Goal: Download file/media

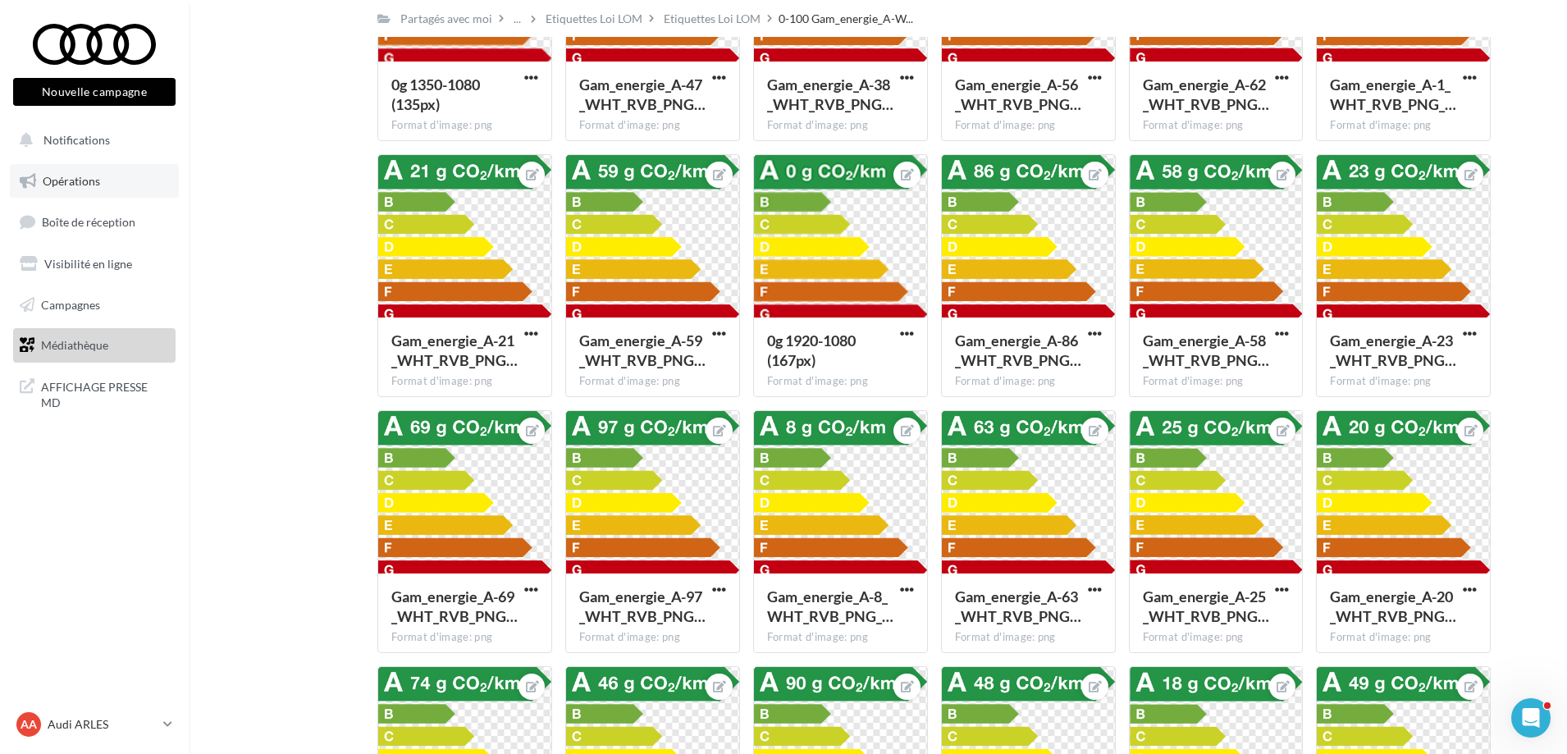
click at [107, 188] on link "Opérations" at bounding box center [94, 181] width 169 height 34
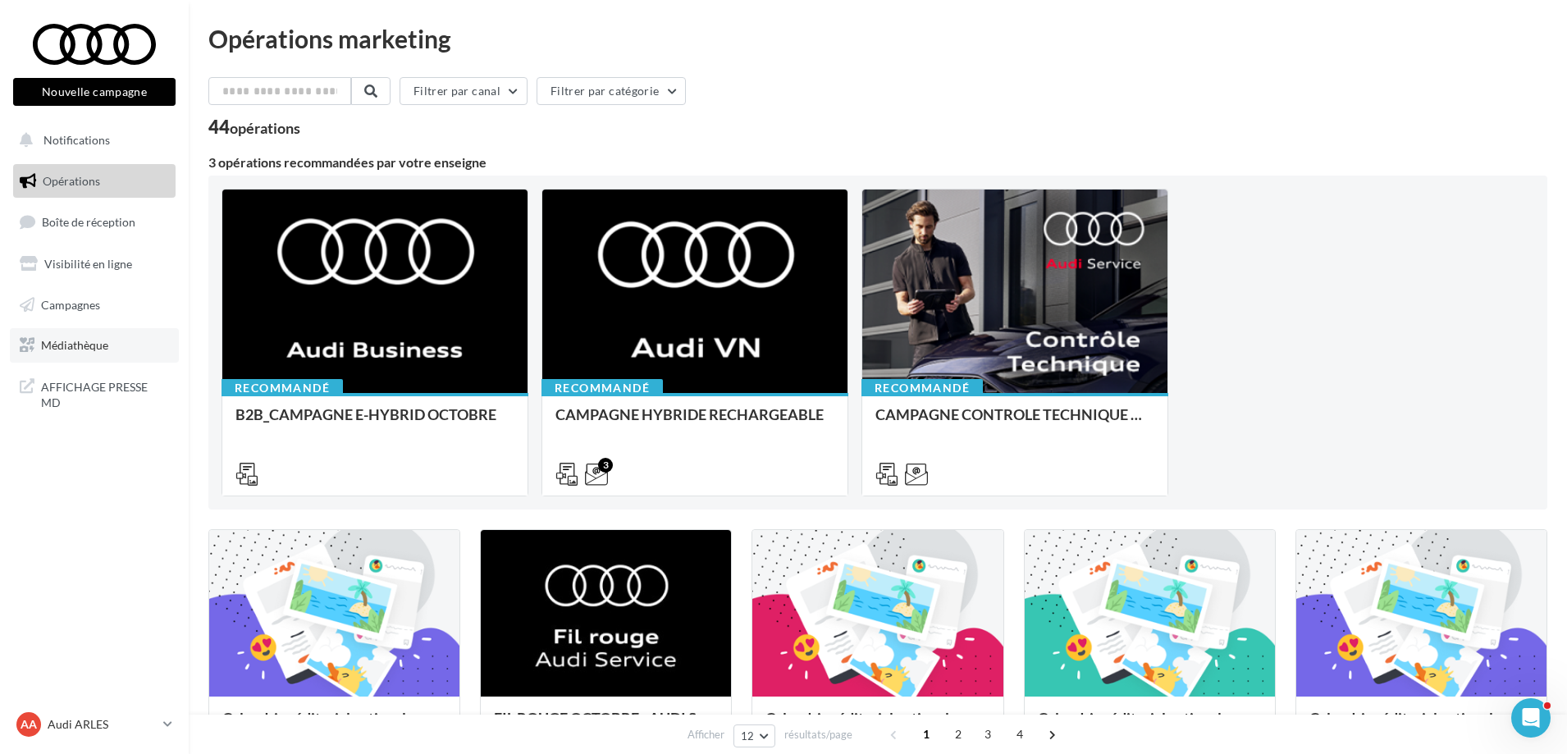
click at [105, 333] on link "Médiathèque" at bounding box center [94, 345] width 169 height 34
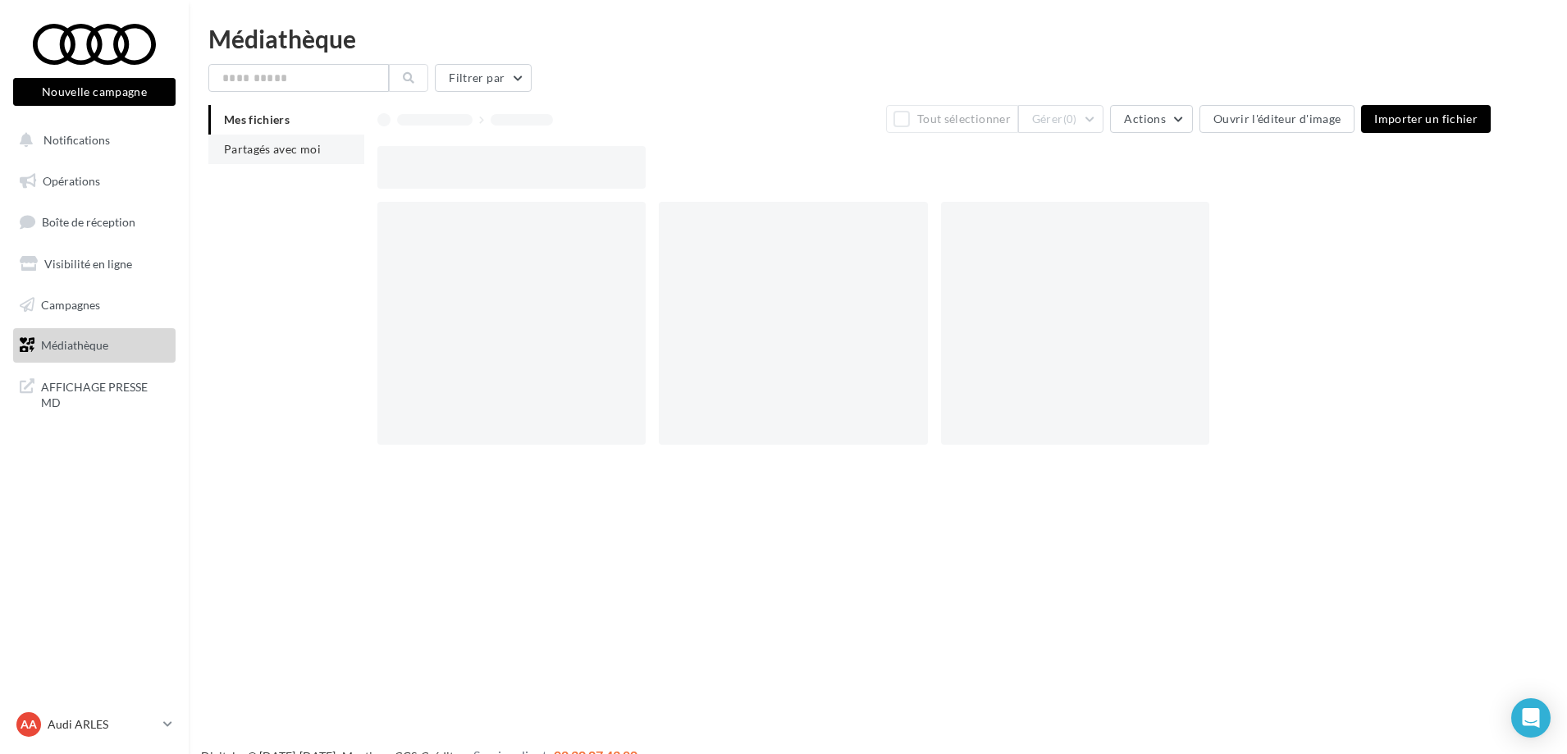
click at [281, 148] on span "Partagés avec moi" at bounding box center [272, 149] width 97 height 14
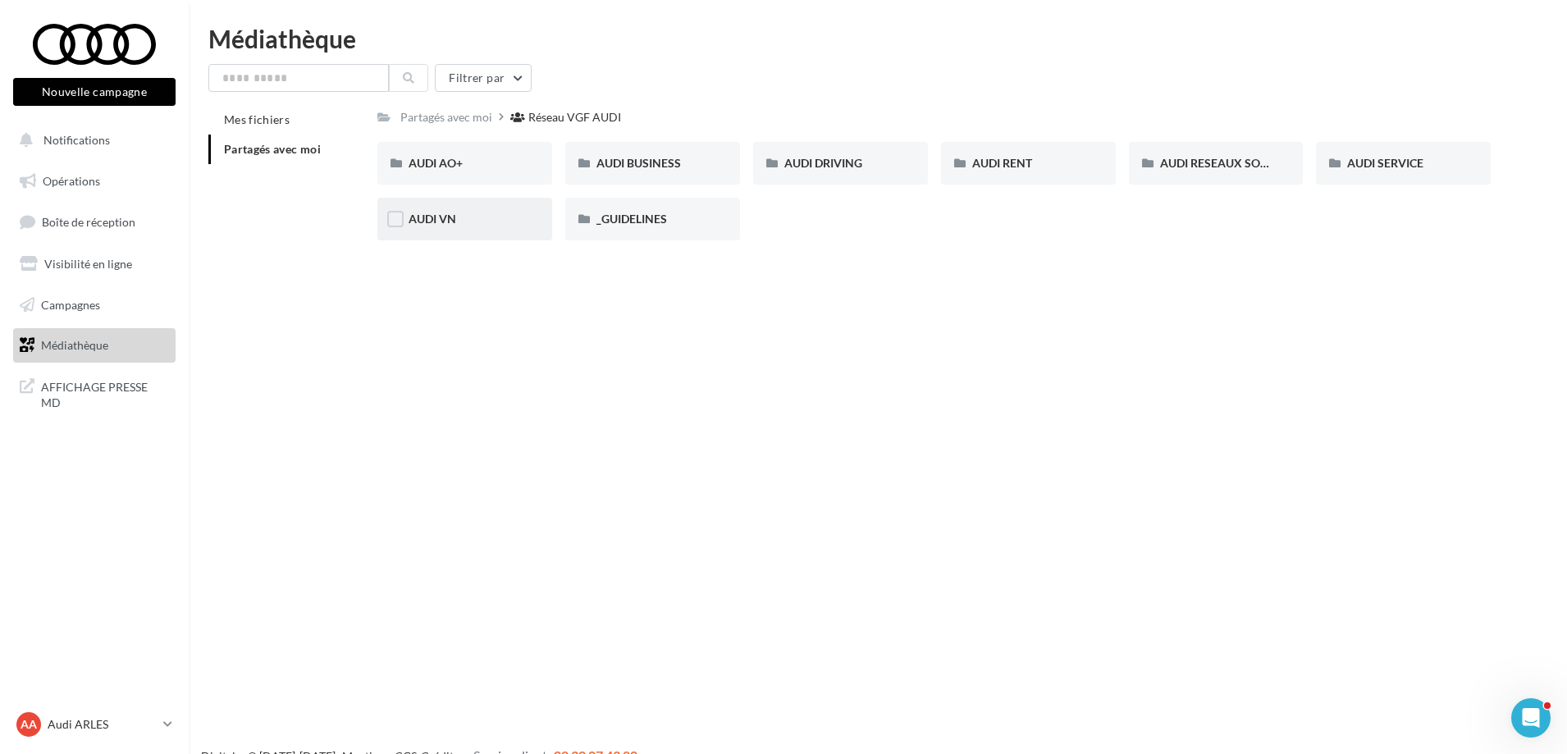
click at [455, 233] on div "AUDI VN" at bounding box center [464, 219] width 175 height 43
click at [498, 218] on span "AUDI VN_Nouvelle A6 e-tron" at bounding box center [484, 219] width 150 height 14
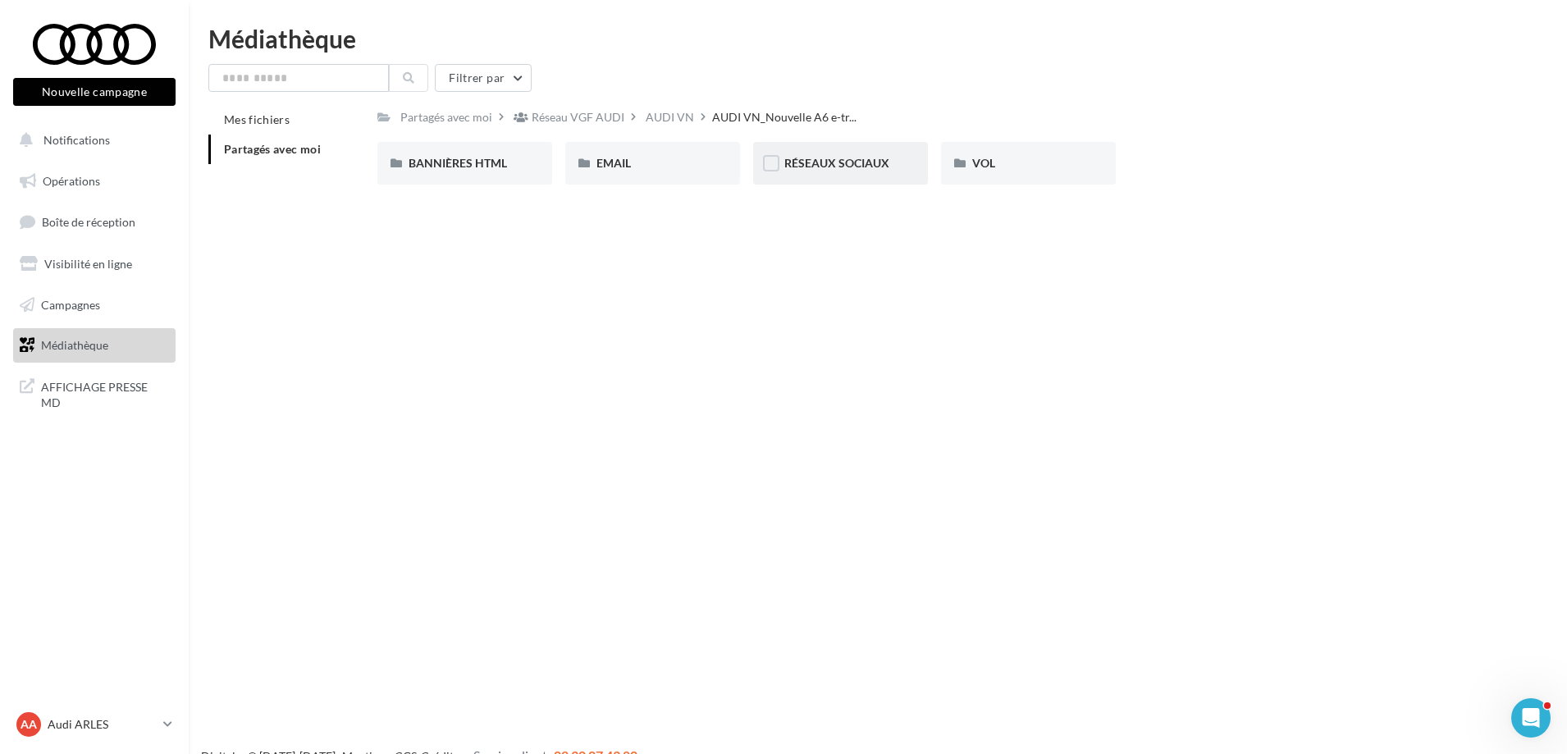
click at [820, 149] on div "RÉSEAUX SOCIAUX" at bounding box center [840, 163] width 175 height 43
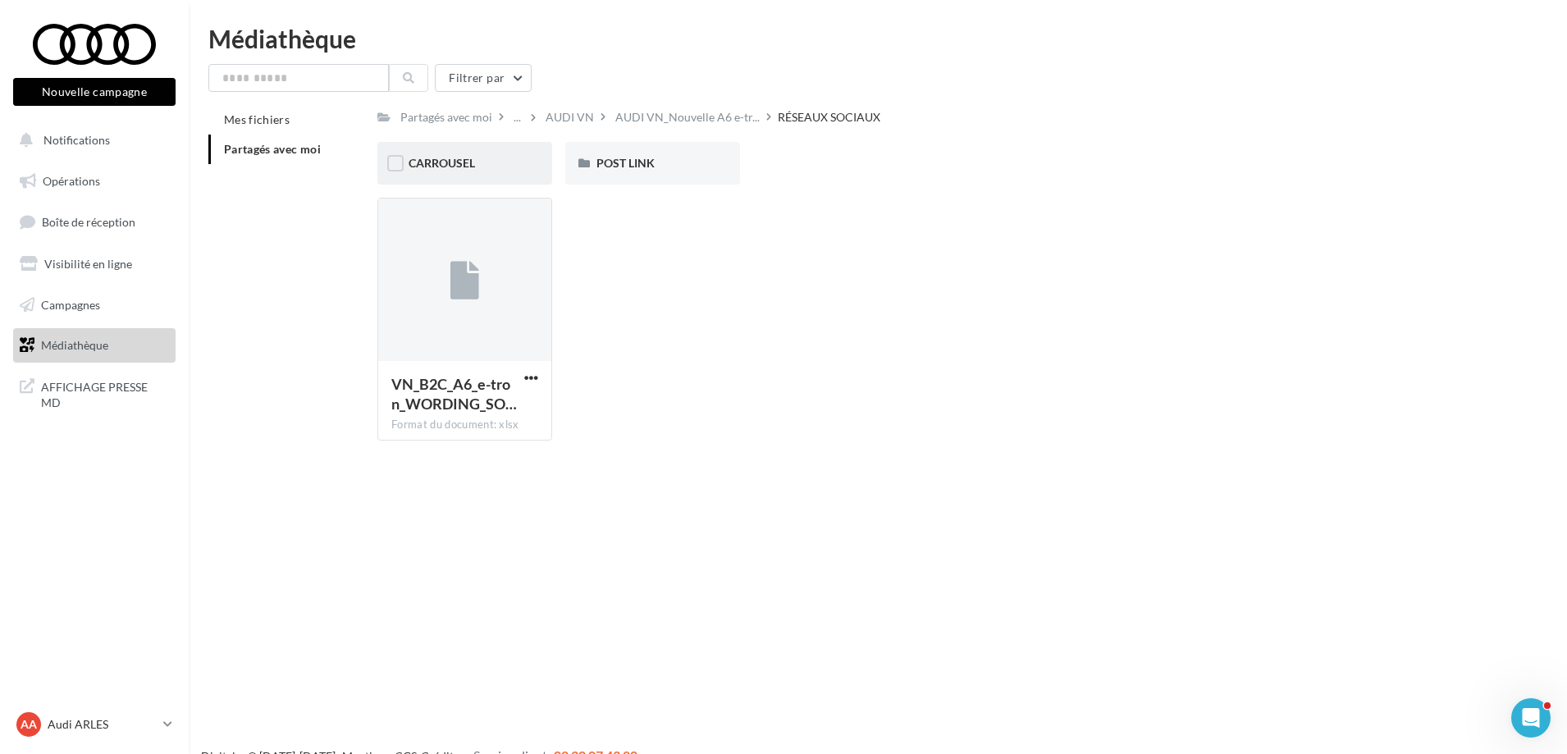
click at [468, 171] on div "CARROUSEL" at bounding box center [465, 163] width 112 height 16
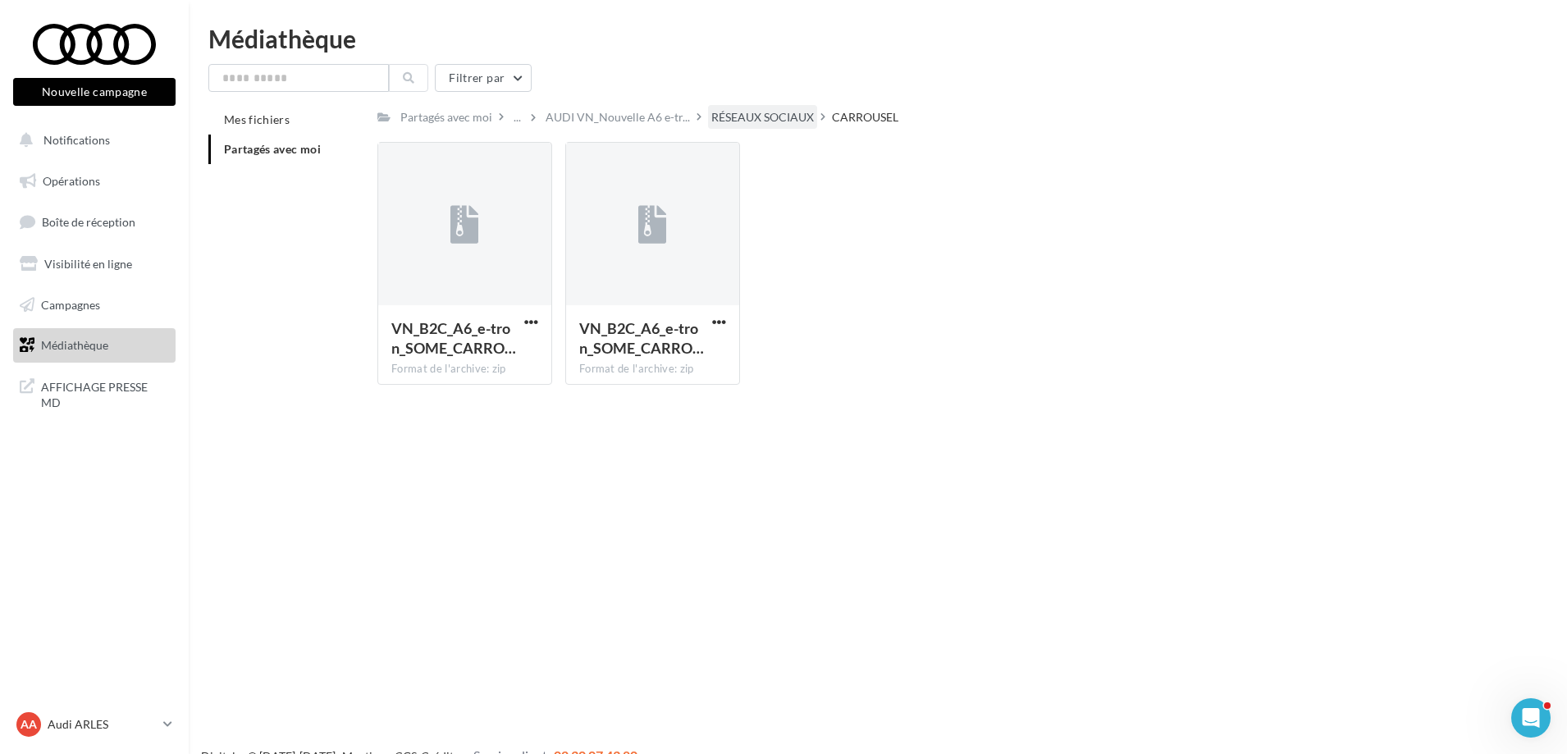
click at [788, 110] on div "RÉSEAUX SOCIAUX" at bounding box center [762, 117] width 103 height 16
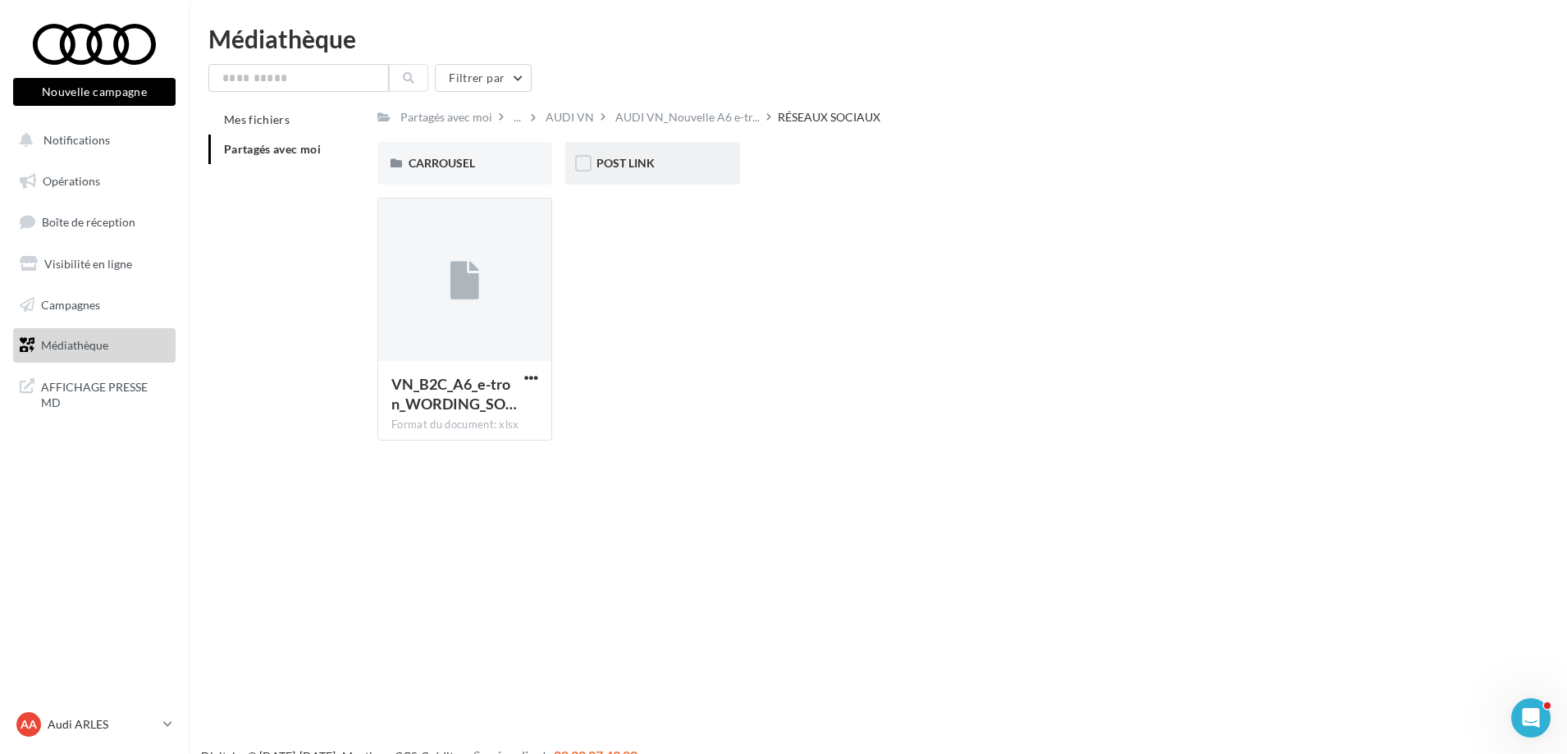
click at [666, 169] on div "POST LINK" at bounding box center [652, 163] width 112 height 16
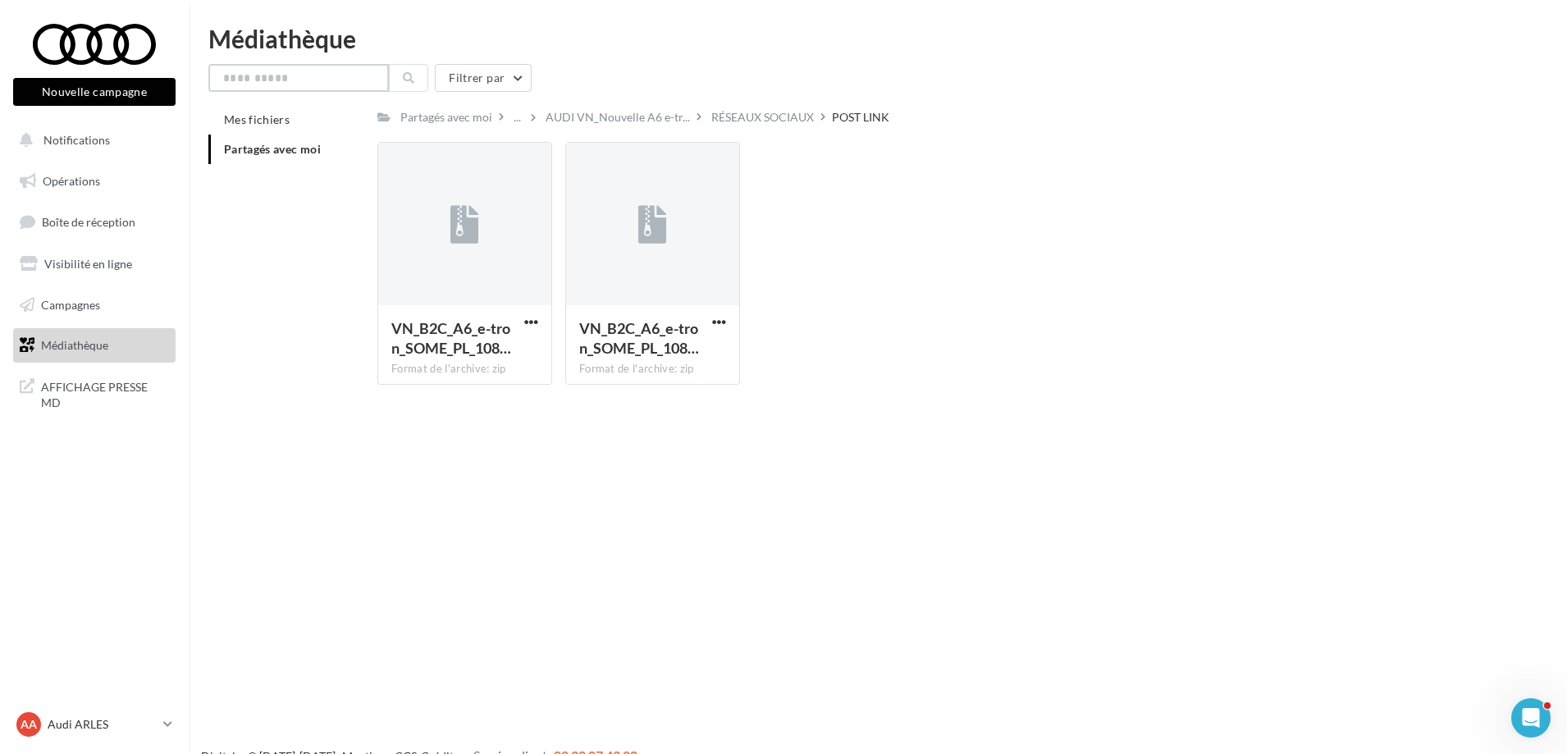
click at [343, 69] on input "text" at bounding box center [298, 78] width 180 height 28
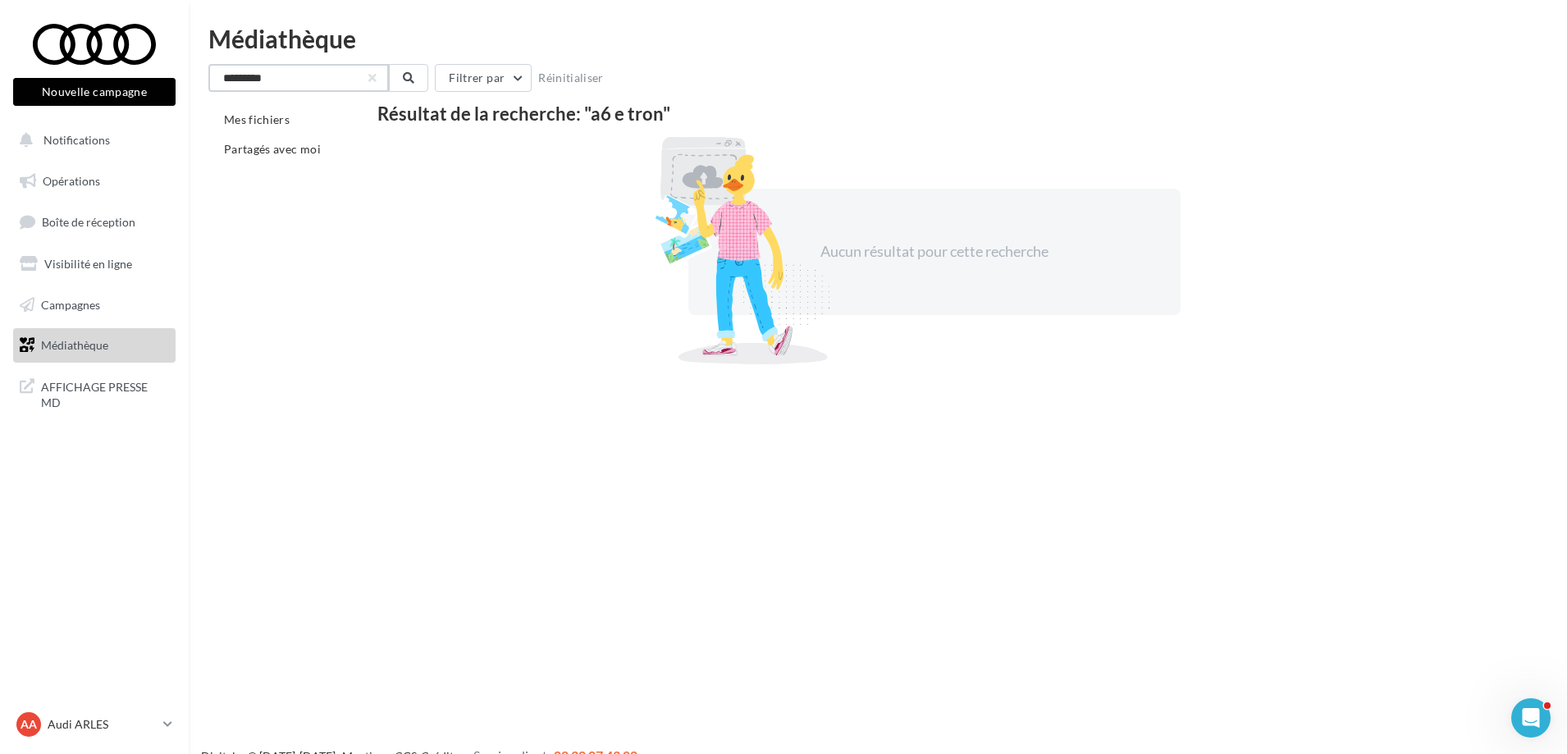
drag, startPoint x: 295, startPoint y: 88, endPoint x: 200, endPoint y: 88, distance: 95.2
click at [200, 88] on div "Médiathèque ********* Filtrer par Réinitialiser Mes fichiers Partagés avec moi …" at bounding box center [878, 196] width 1378 height 341
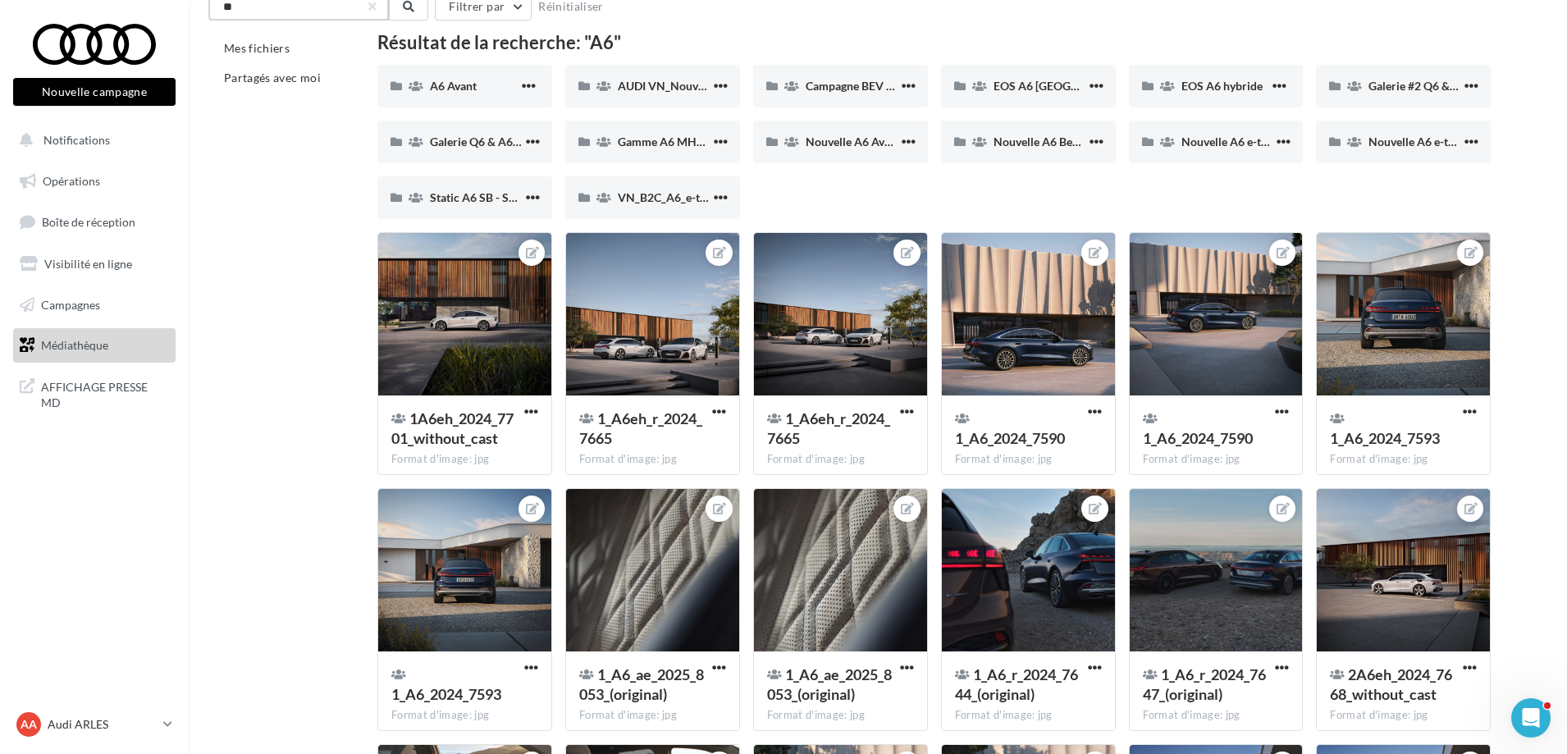
scroll to position [47, 0]
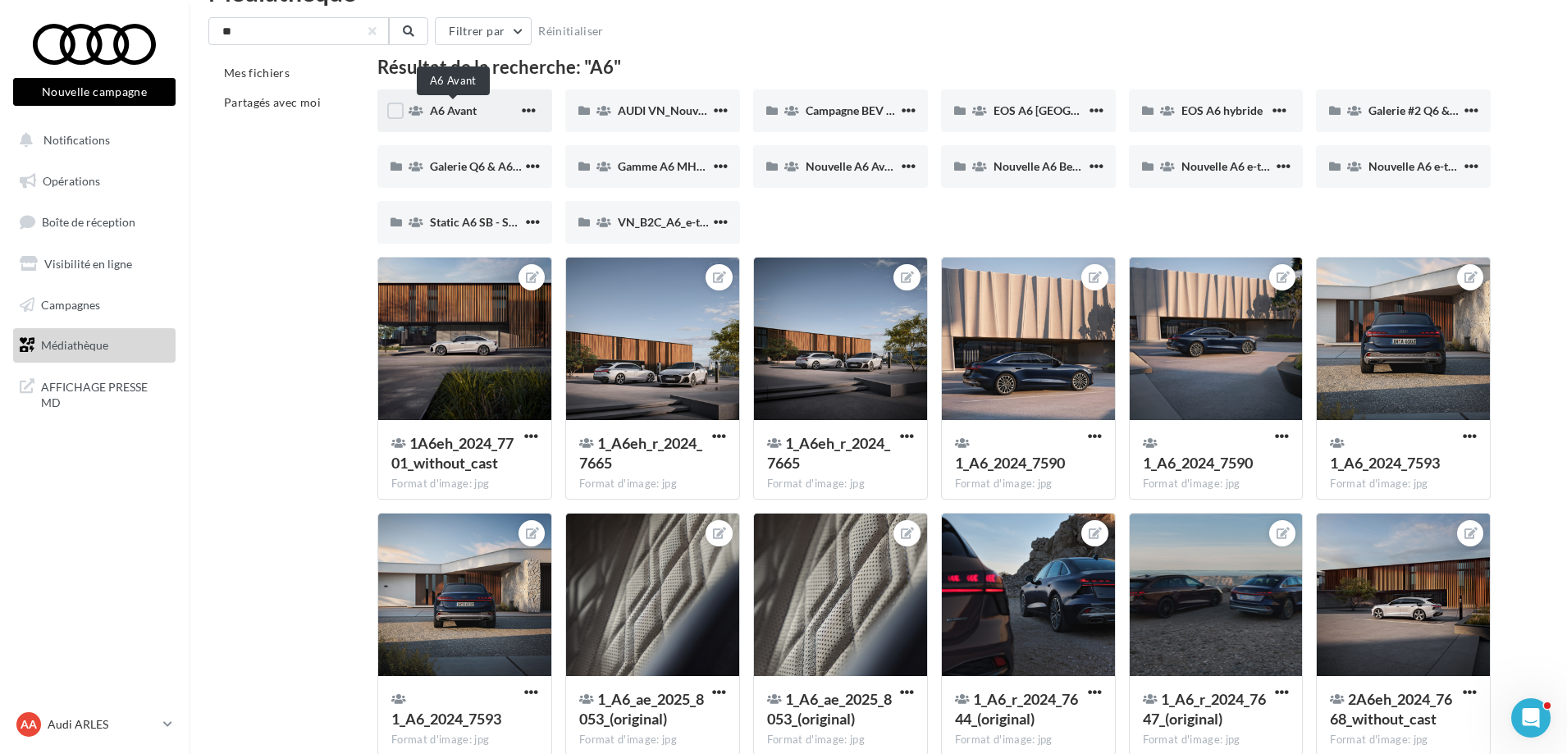
click at [472, 116] on span "A6 Avant" at bounding box center [453, 110] width 47 height 14
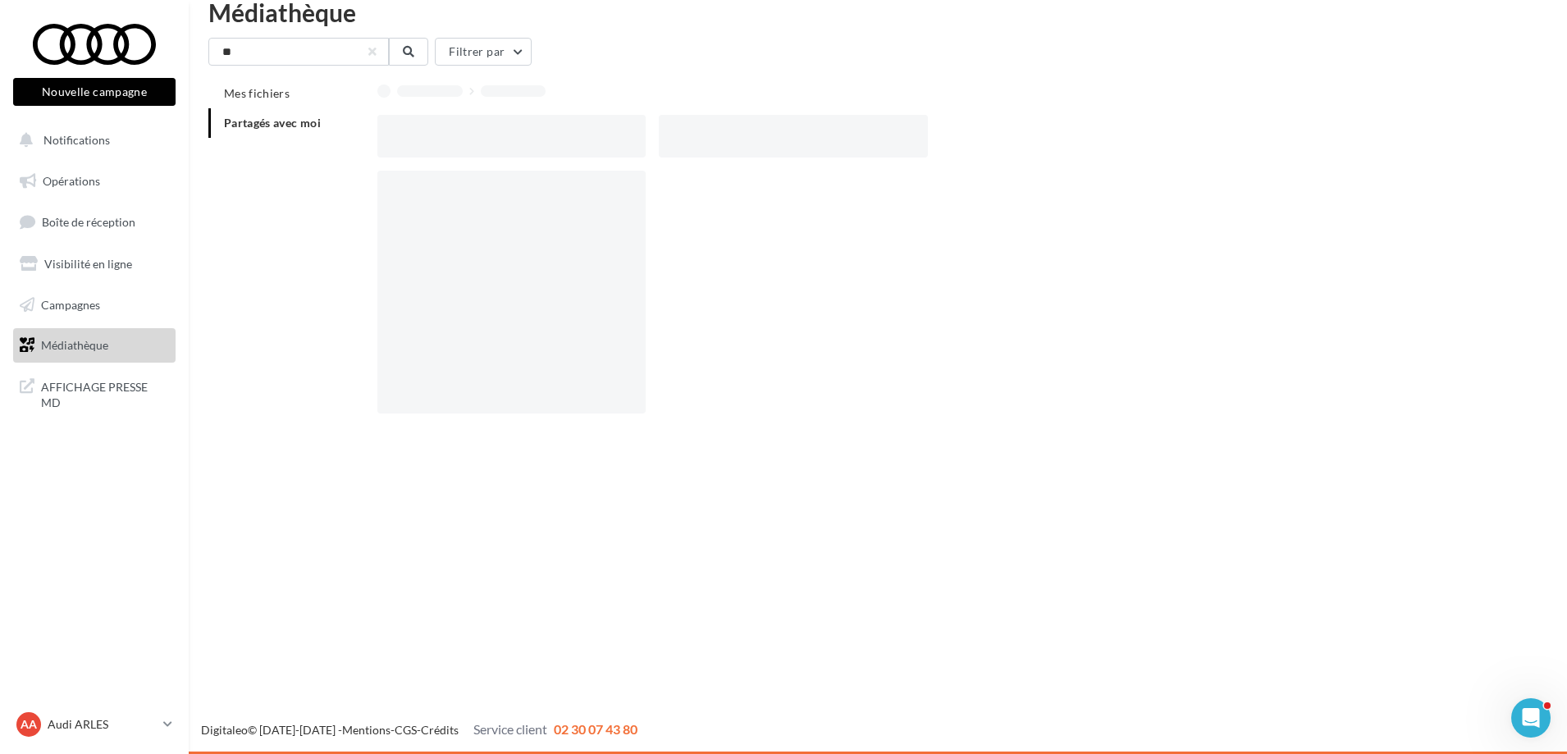
scroll to position [26, 0]
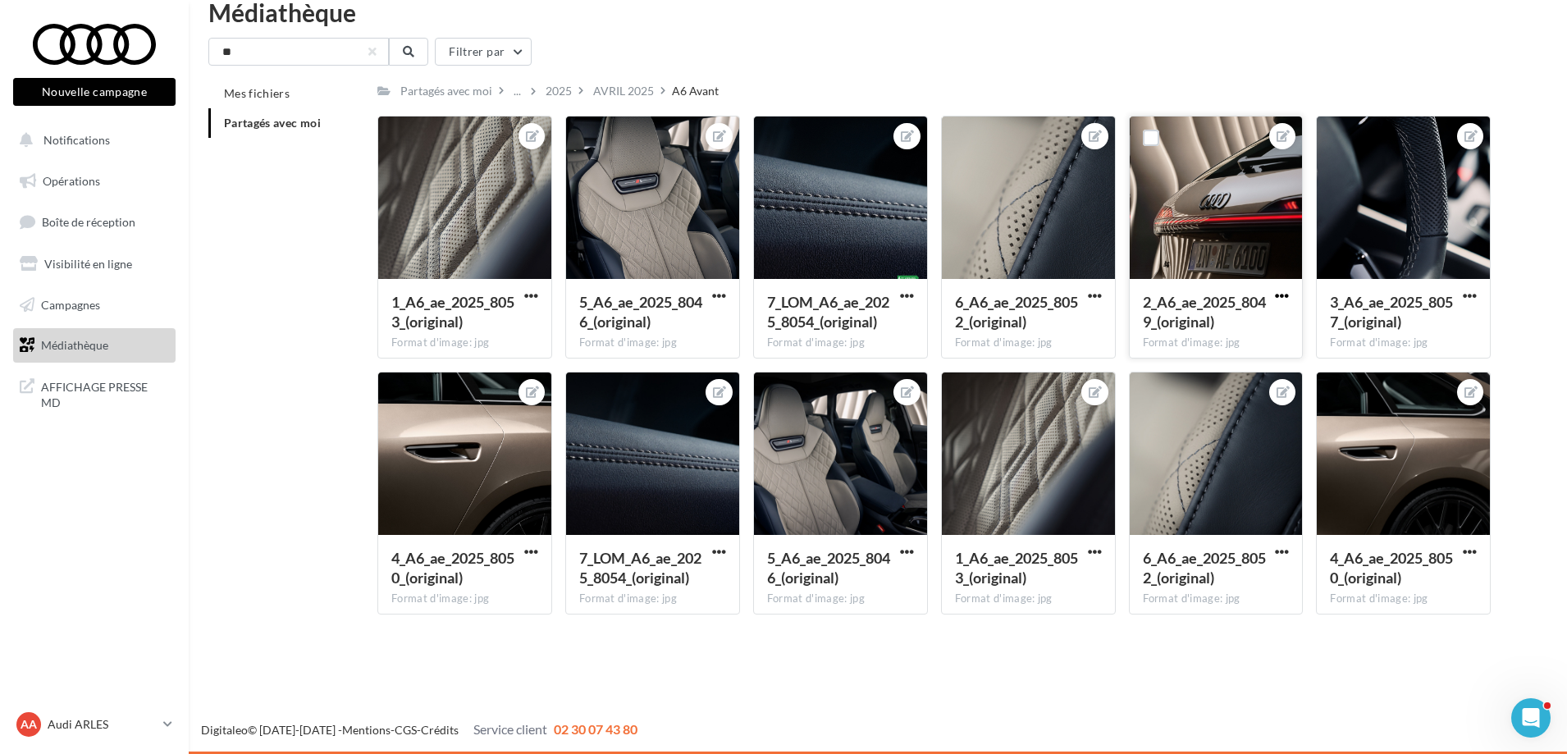
click at [1276, 298] on span "button" at bounding box center [1282, 296] width 14 height 14
click at [1191, 376] on button "Télécharger" at bounding box center [1205, 370] width 173 height 43
click at [530, 294] on span "button" at bounding box center [531, 296] width 14 height 14
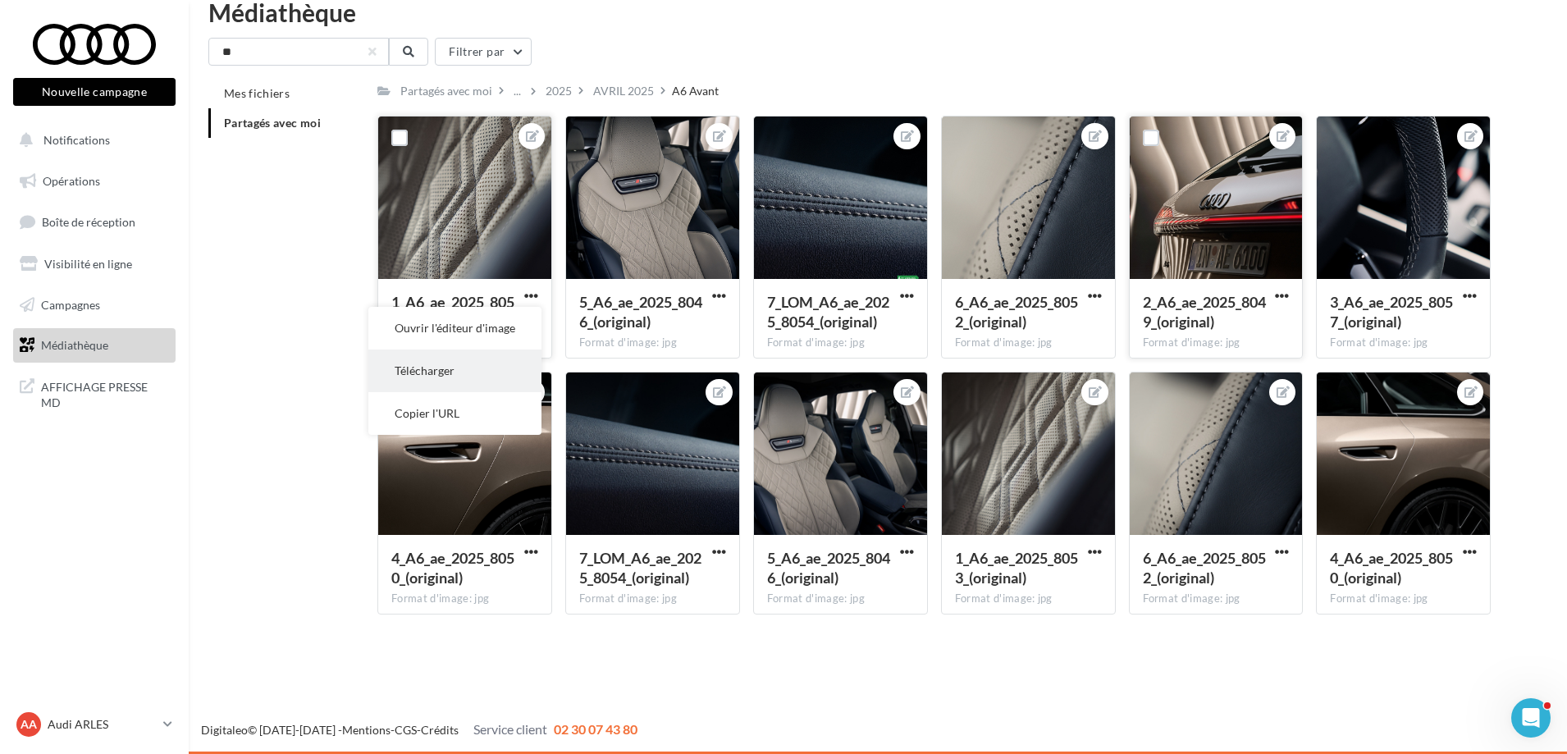
click at [482, 368] on button "Télécharger" at bounding box center [454, 370] width 173 height 43
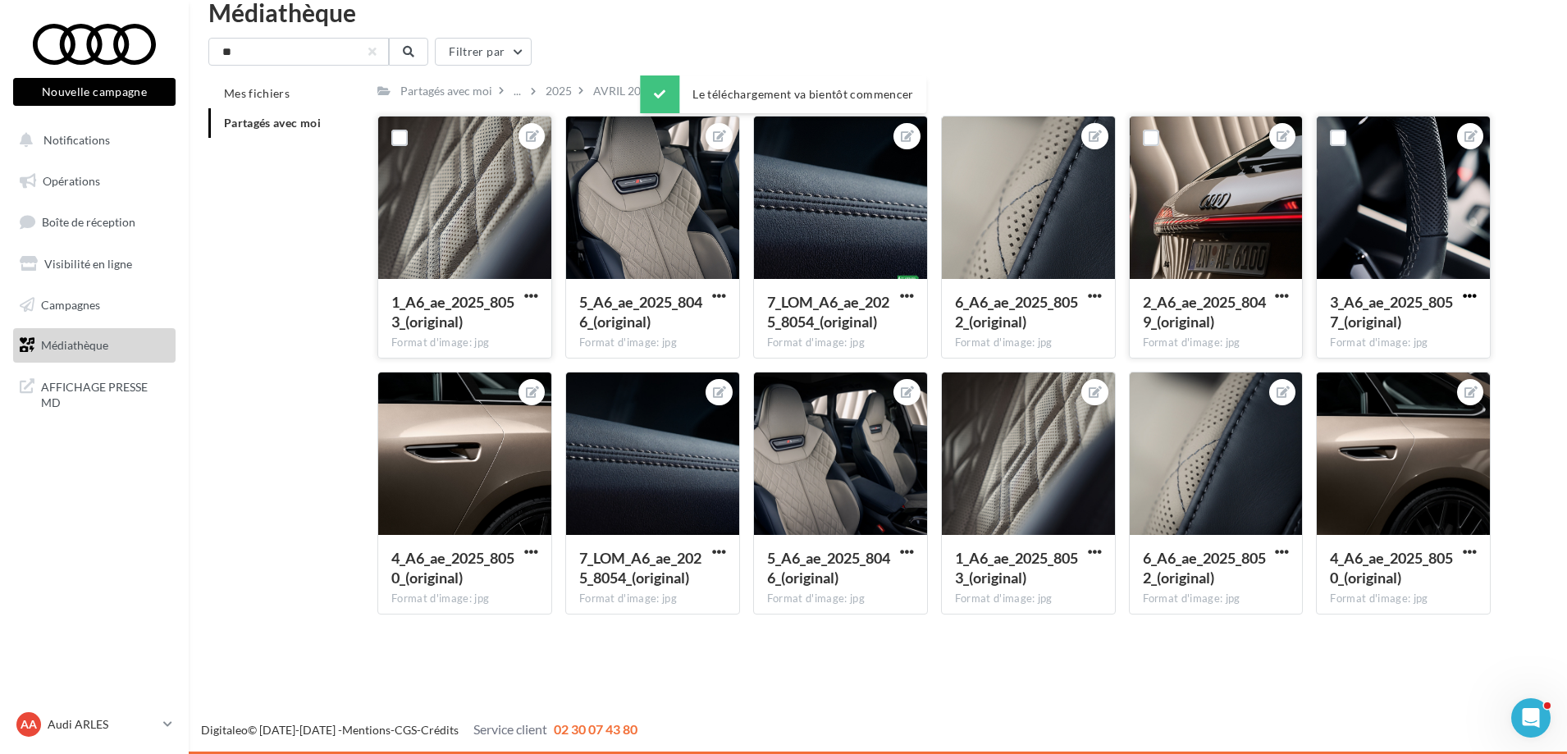
click at [1473, 295] on span "button" at bounding box center [1470, 296] width 14 height 14
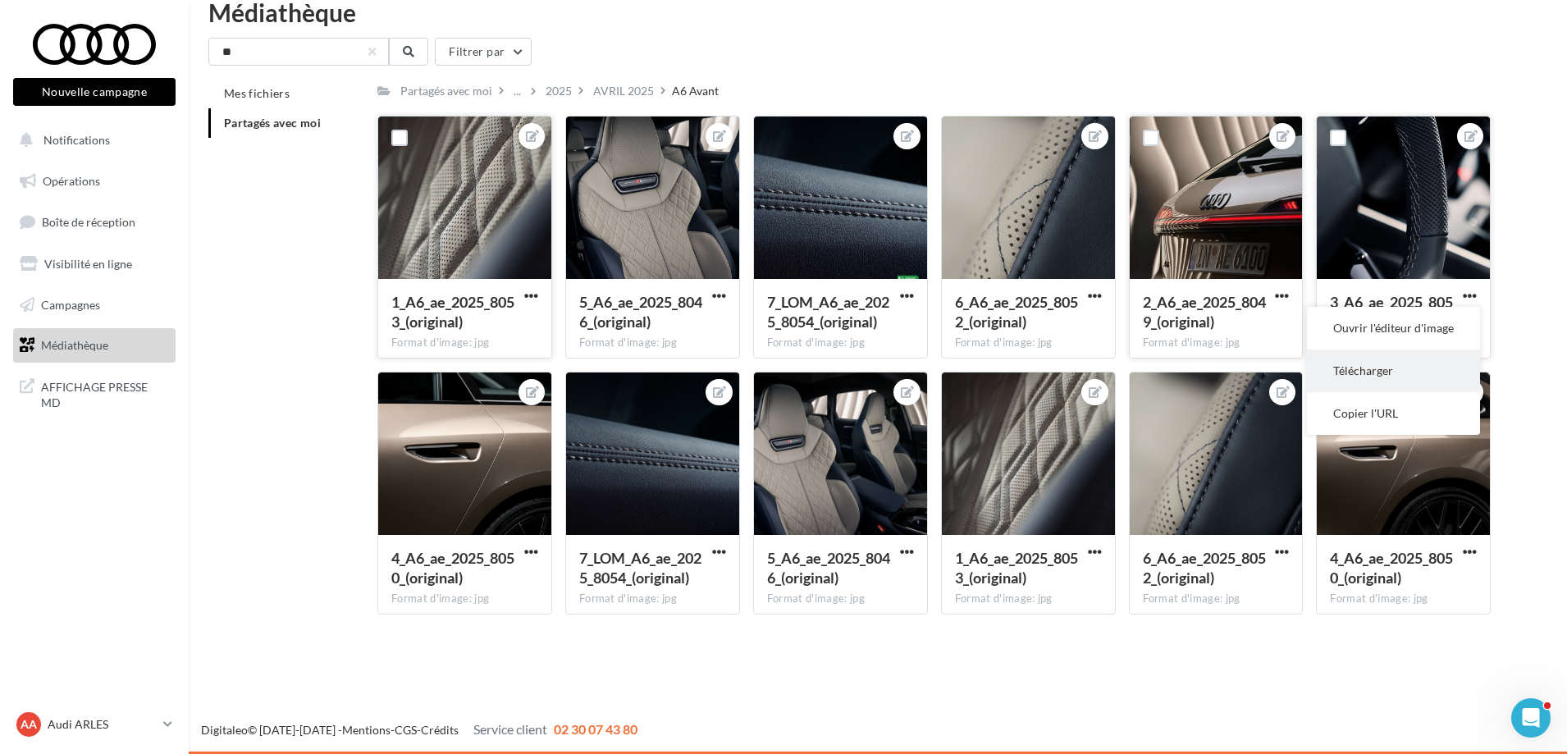
click at [1387, 371] on button "Télécharger" at bounding box center [1393, 370] width 173 height 43
click at [1477, 551] on span "button" at bounding box center [1470, 552] width 14 height 14
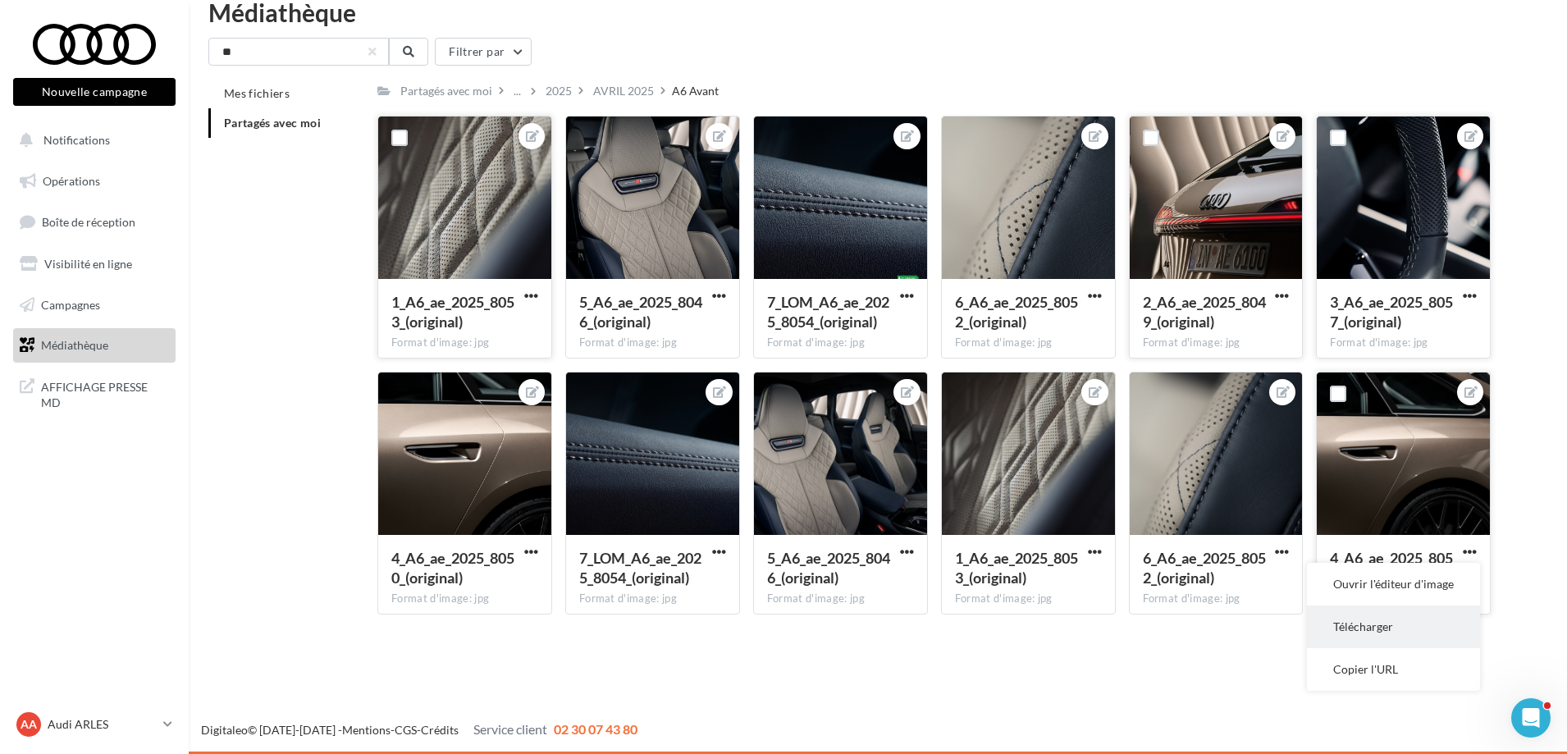
click at [1375, 623] on button "Télécharger" at bounding box center [1393, 626] width 173 height 43
drag, startPoint x: 287, startPoint y: 57, endPoint x: 189, endPoint y: 56, distance: 97.6
click at [189, 56] on div "Médiathèque ** Filtrer par Mes fichiers Partagés avec moi Partagés avec moi ...…" at bounding box center [878, 314] width 1378 height 628
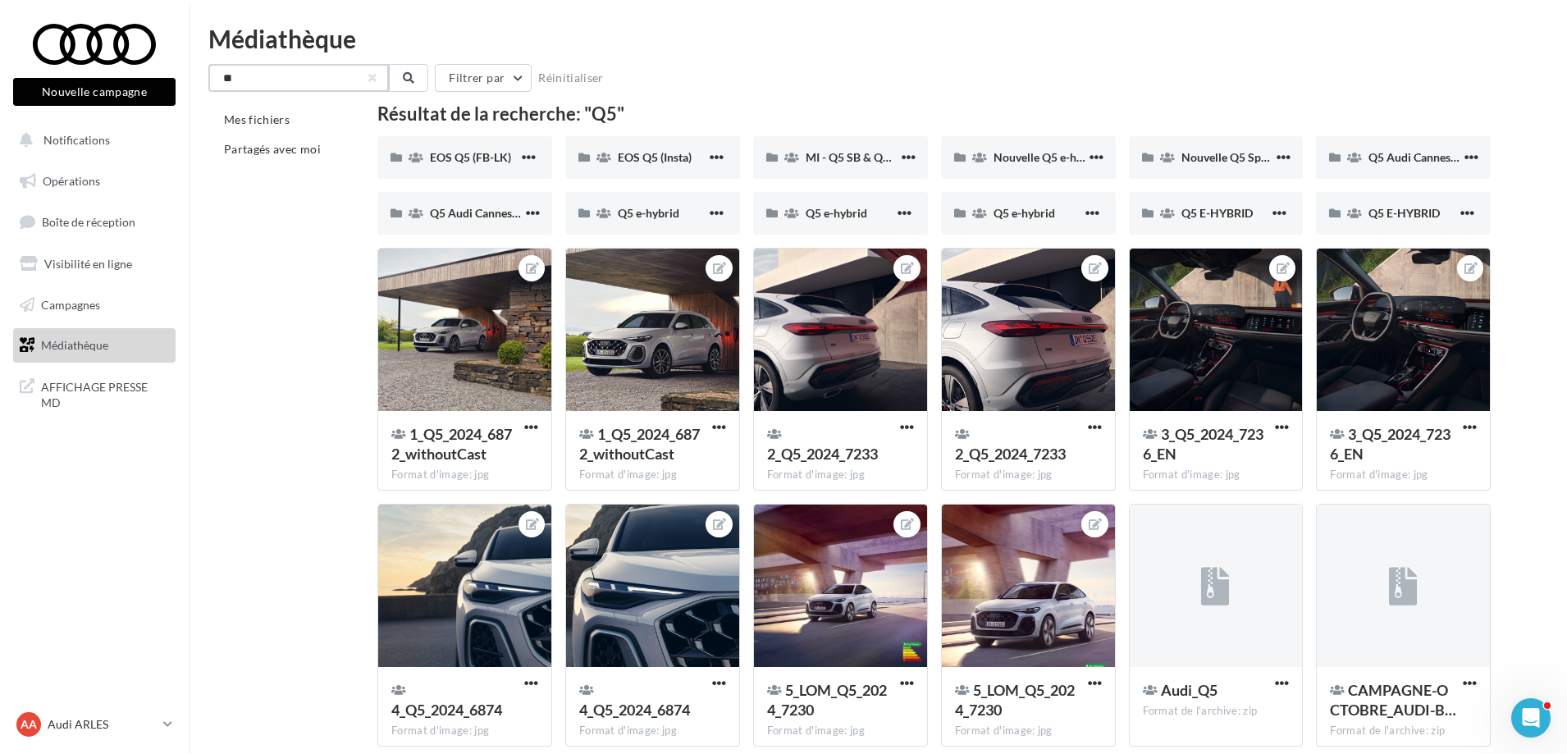
drag, startPoint x: 268, startPoint y: 79, endPoint x: 215, endPoint y: 80, distance: 53.3
click at [215, 80] on input "**" at bounding box center [298, 78] width 180 height 28
type input "**"
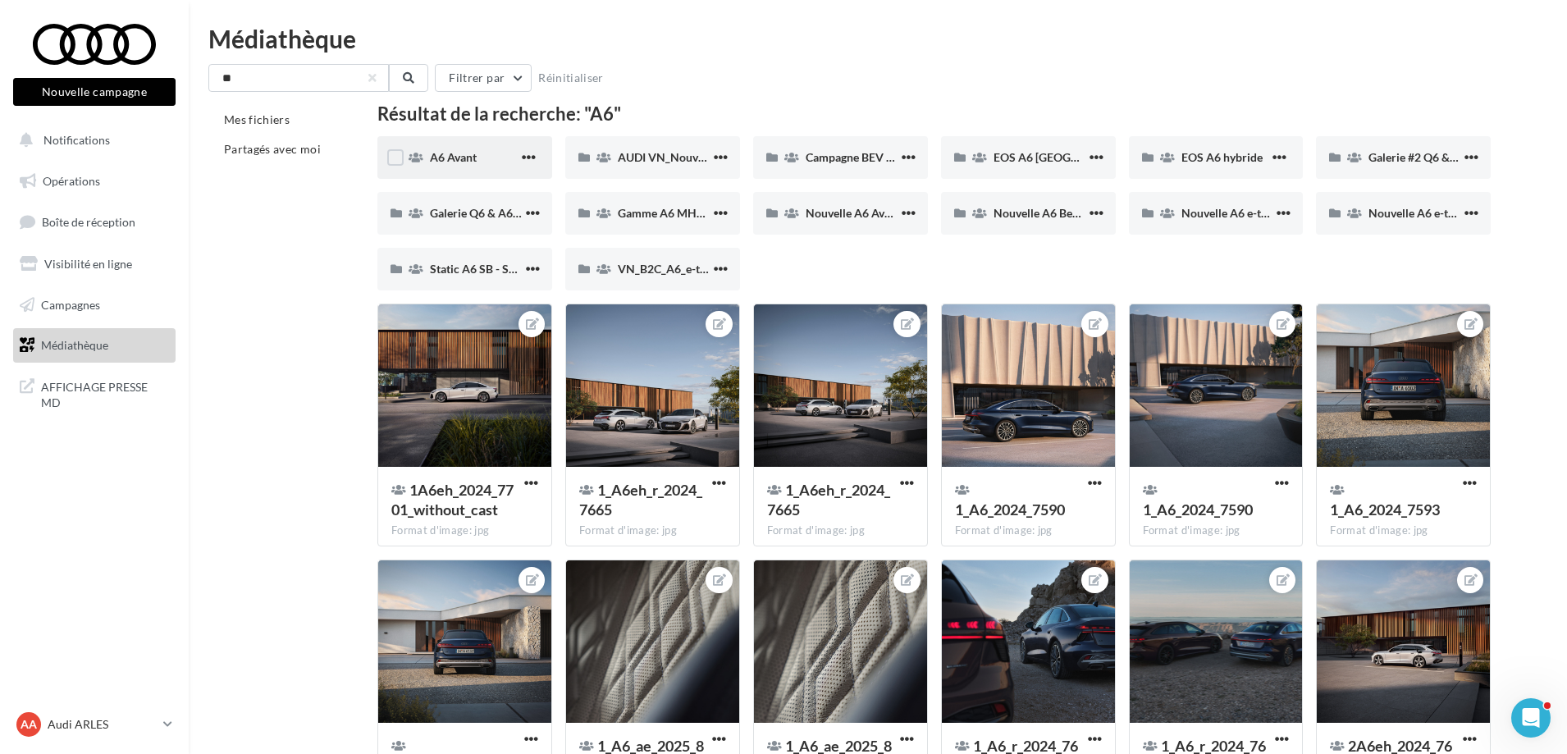
click at [431, 139] on div "A6 Avant" at bounding box center [464, 157] width 175 height 43
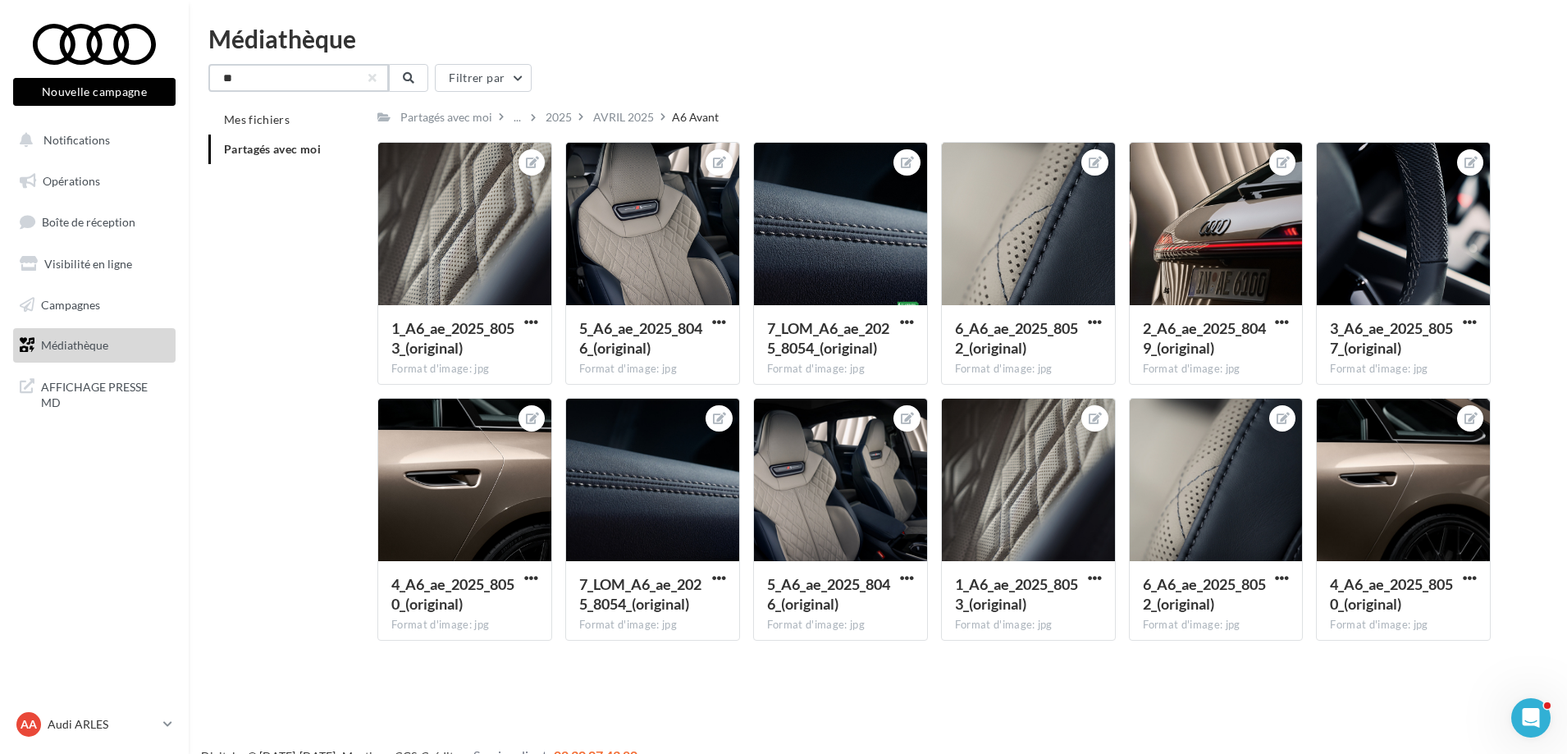
drag, startPoint x: 253, startPoint y: 77, endPoint x: 213, endPoint y: 77, distance: 40.2
click at [213, 77] on input "**" at bounding box center [298, 78] width 180 height 28
